Goal: Find specific page/section: Find specific page/section

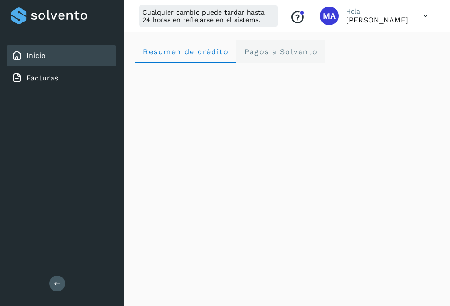
click at [276, 47] on span "Pagos a Solvento" at bounding box center [281, 51] width 74 height 9
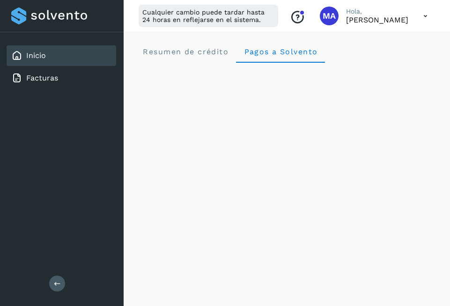
scroll to position [47, 0]
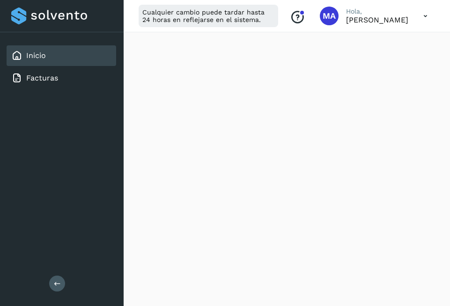
click at [53, 277] on button at bounding box center [57, 284] width 16 height 16
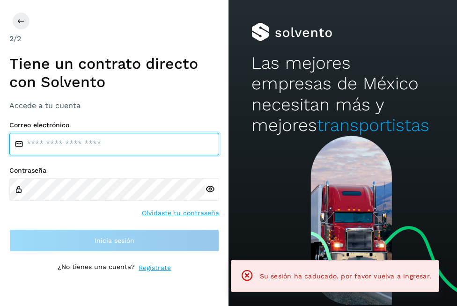
type input "**********"
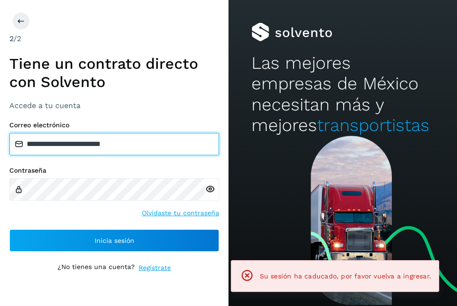
drag, startPoint x: 155, startPoint y: 140, endPoint x: 151, endPoint y: 152, distance: 12.6
click at [155, 139] on input "**********" at bounding box center [114, 144] width 210 height 22
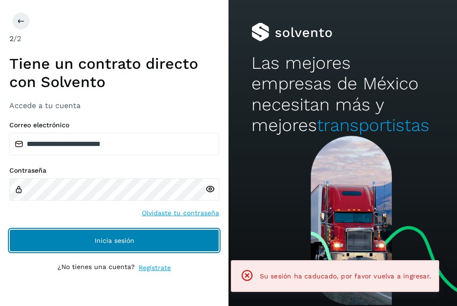
click at [101, 247] on button "Inicia sesión" at bounding box center [114, 241] width 210 height 22
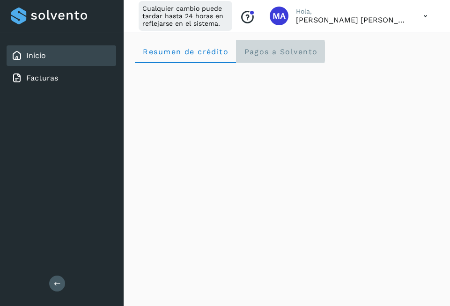
click at [285, 52] on span "Pagos a Solvento" at bounding box center [281, 51] width 74 height 9
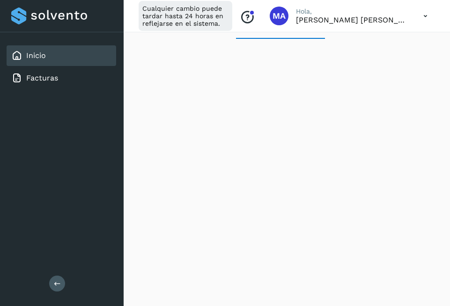
scroll to position [47, 0]
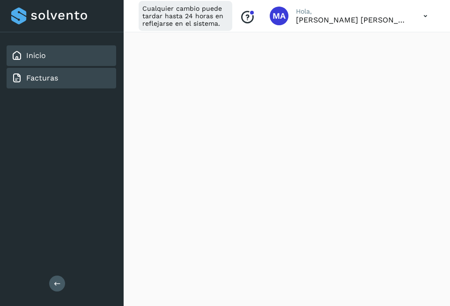
click at [49, 74] on link "Facturas" at bounding box center [42, 78] width 32 height 9
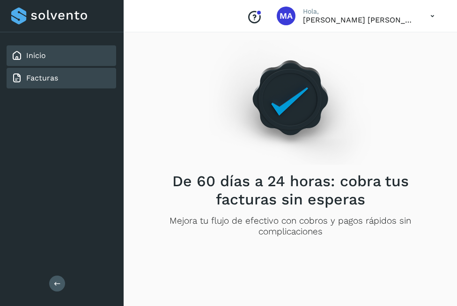
click at [53, 62] on div "Inicio" at bounding box center [62, 55] width 110 height 21
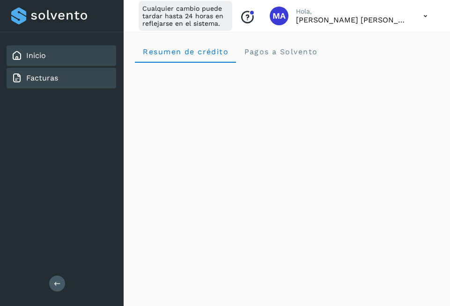
click at [29, 88] on div "Facturas" at bounding box center [62, 78] width 110 height 21
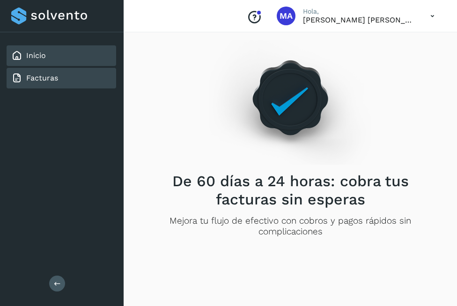
click at [49, 58] on div "Inicio" at bounding box center [62, 55] width 110 height 21
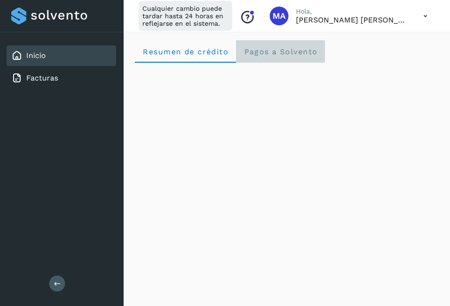
click at [288, 55] on span "Pagos a Solvento" at bounding box center [281, 51] width 74 height 9
